Goal: Find specific page/section

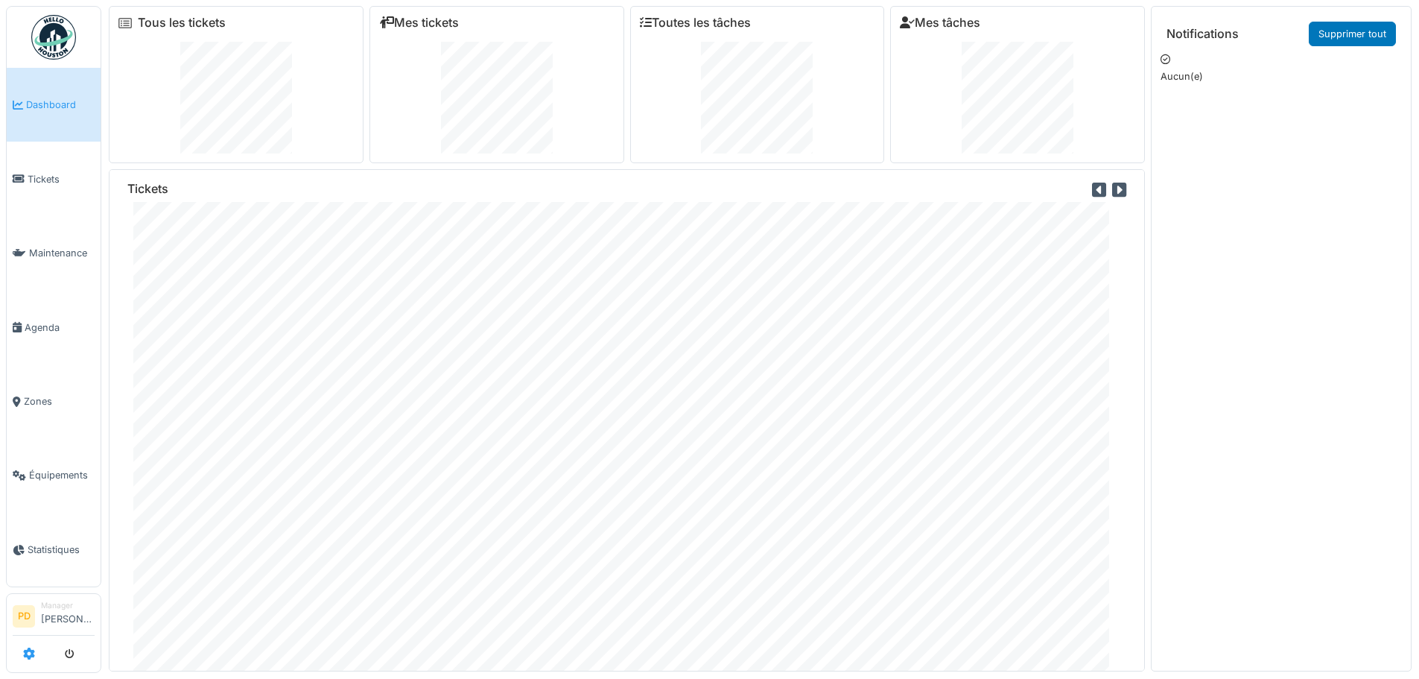
click at [31, 654] on icon at bounding box center [29, 653] width 12 height 12
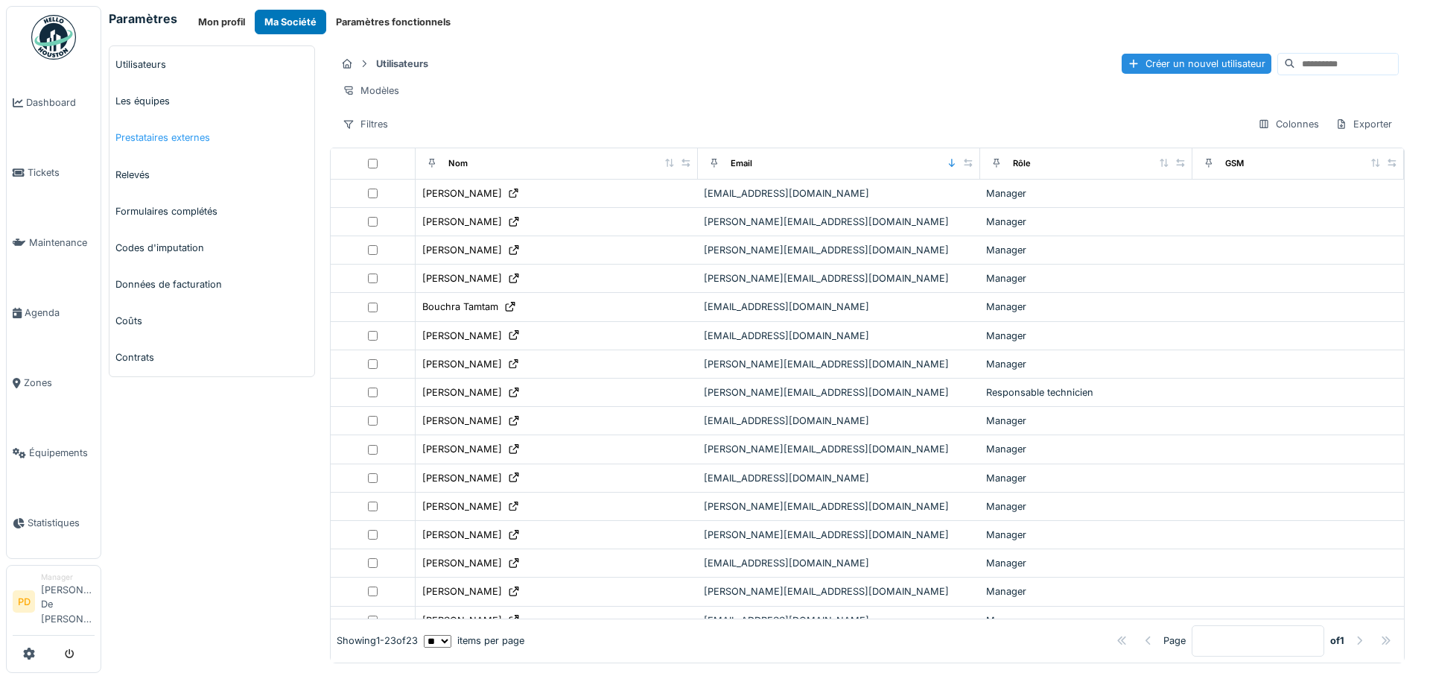
click at [159, 136] on link "Prestataires externes" at bounding box center [211, 137] width 205 height 36
